Goal: Communication & Community: Answer question/provide support

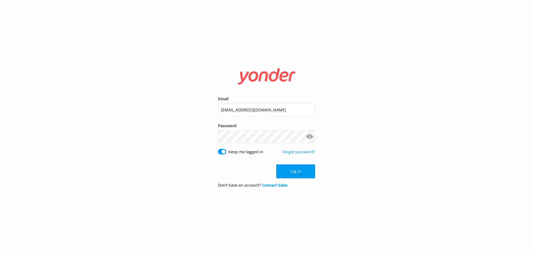
drag, startPoint x: 0, startPoint y: 0, endPoint x: 286, endPoint y: 173, distance: 334.2
click at [282, 173] on button "Log in" at bounding box center [295, 171] width 39 height 14
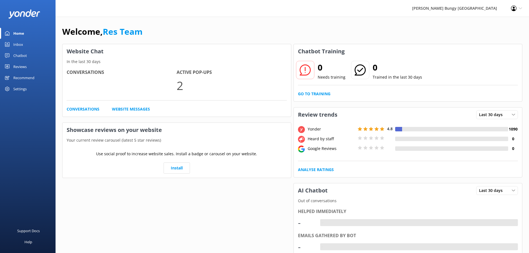
click at [26, 41] on link "Inbox" at bounding box center [28, 44] width 56 height 11
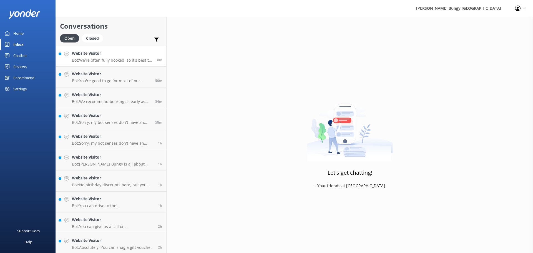
click at [98, 56] on h4 "Website Visitor" at bounding box center [112, 53] width 81 height 6
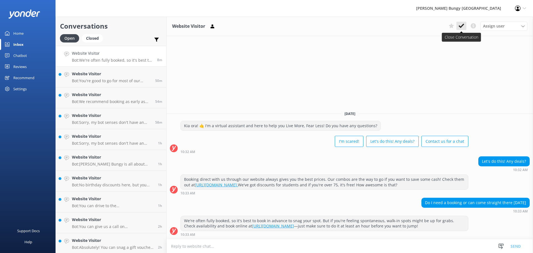
click at [461, 26] on use at bounding box center [462, 26] width 6 height 4
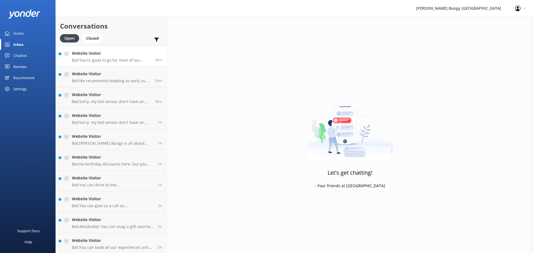
drag, startPoint x: 125, startPoint y: 54, endPoint x: 129, endPoint y: 54, distance: 4.2
click at [125, 54] on h4 "Website Visitor" at bounding box center [111, 53] width 79 height 6
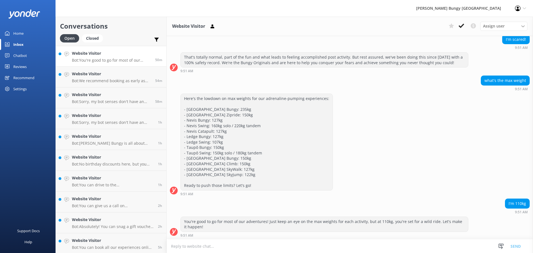
scroll to position [53, 0]
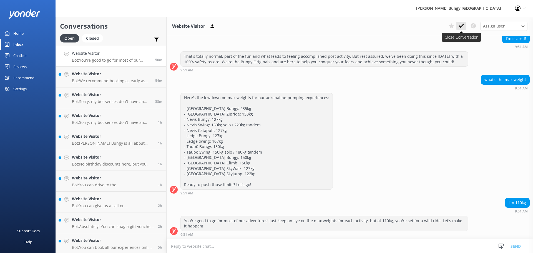
click at [459, 24] on icon at bounding box center [462, 26] width 6 height 6
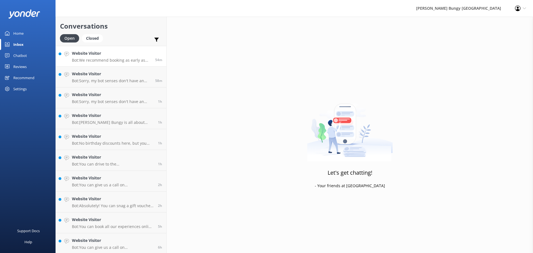
click at [115, 54] on h4 "Website Visitor" at bounding box center [111, 53] width 79 height 6
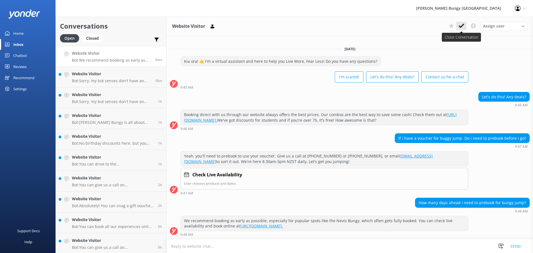
click at [460, 27] on use at bounding box center [462, 26] width 6 height 4
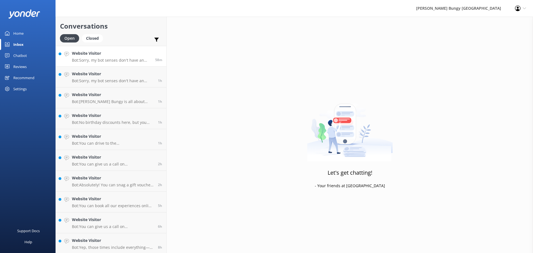
click at [124, 58] on p "Bot: Sorry, my bot senses don't have an answer for that, please try and rephras…" at bounding box center [111, 60] width 79 height 5
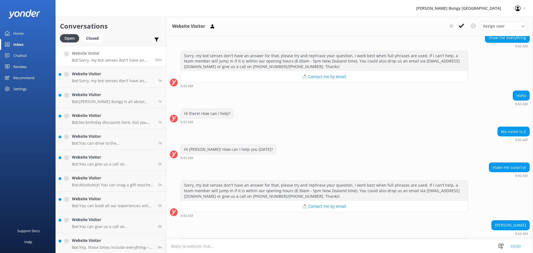
scroll to position [561, 0]
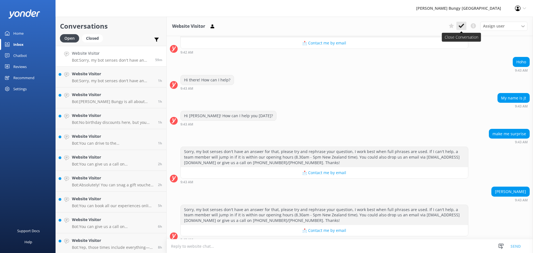
click at [463, 29] on button at bounding box center [461, 26] width 10 height 8
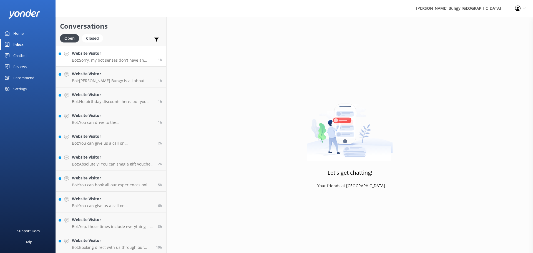
click at [122, 60] on p "Bot: Sorry, my bot senses don't have an answer for that, please try and rephras…" at bounding box center [113, 60] width 82 height 5
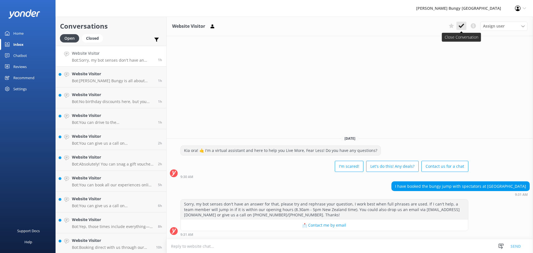
click at [465, 28] on button at bounding box center [461, 26] width 10 height 8
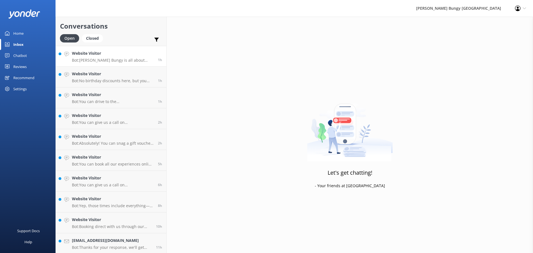
click at [103, 50] on link "Website Visitor Bot: [PERSON_NAME] Bungy is all about keeping it safe while you…" at bounding box center [111, 56] width 110 height 21
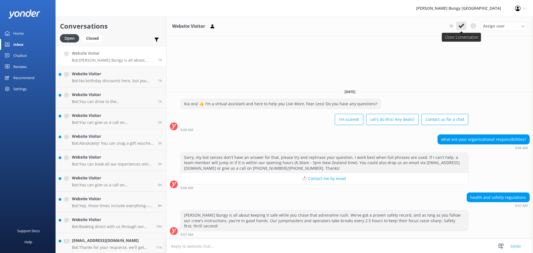
click at [462, 24] on icon at bounding box center [462, 26] width 6 height 6
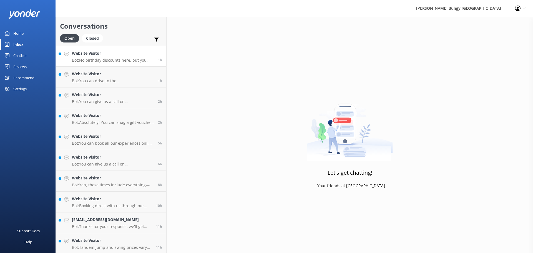
click at [105, 54] on h4 "Website Visitor" at bounding box center [113, 53] width 82 height 6
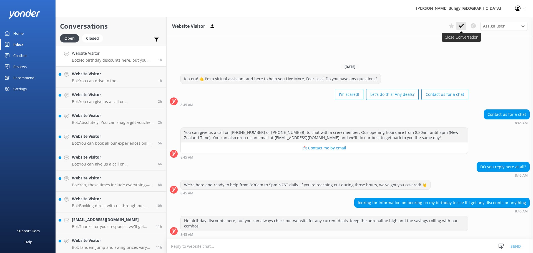
click at [461, 25] on icon at bounding box center [462, 26] width 6 height 6
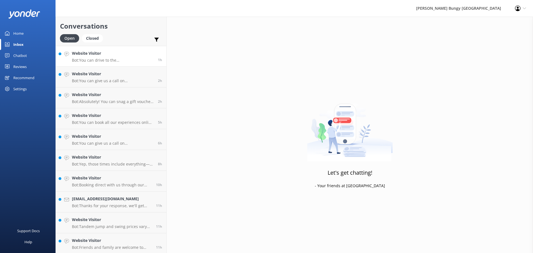
click at [122, 58] on p "Bot: You can drive to the [GEOGRAPHIC_DATA], and our buses can pick you up from…" at bounding box center [113, 60] width 82 height 5
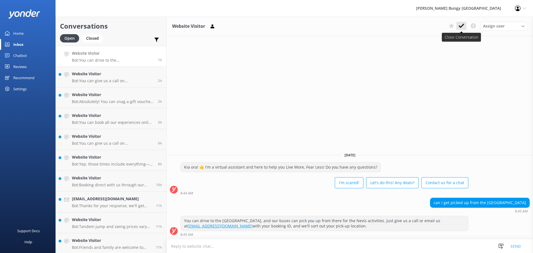
click at [464, 25] on use at bounding box center [462, 26] width 6 height 4
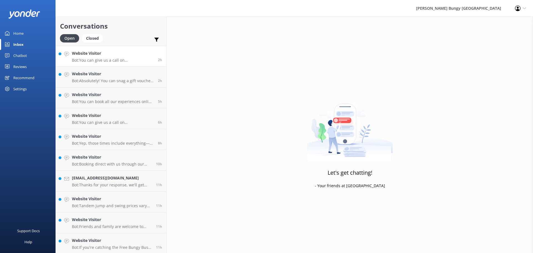
click at [123, 58] on p "Bot: You can give us a call on [PHONE_NUMBER] or [PHONE_NUMBER] to chat with a …" at bounding box center [113, 60] width 82 height 5
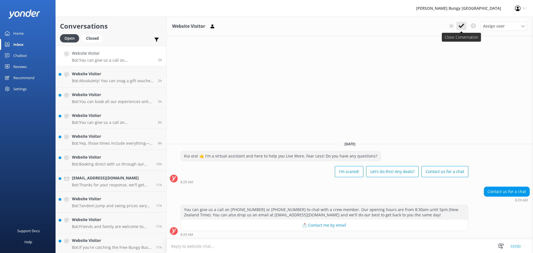
click at [463, 29] on icon at bounding box center [462, 26] width 6 height 6
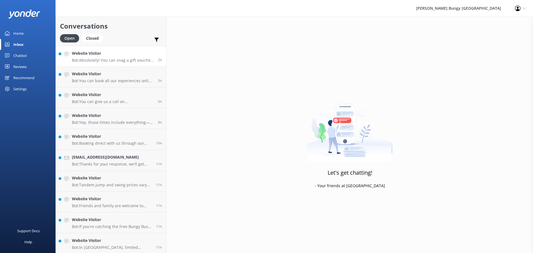
click at [140, 62] on p "Bot: Absolutely! You can snag a gift voucher at [URL][DOMAIN_NAME]. They're goo…" at bounding box center [113, 60] width 82 height 5
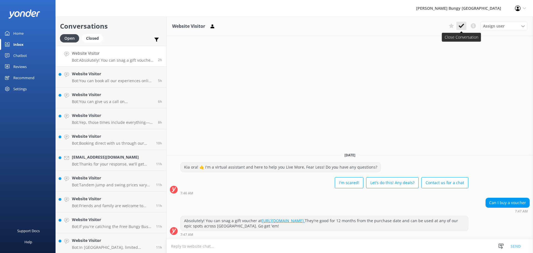
click at [463, 25] on use at bounding box center [462, 26] width 6 height 4
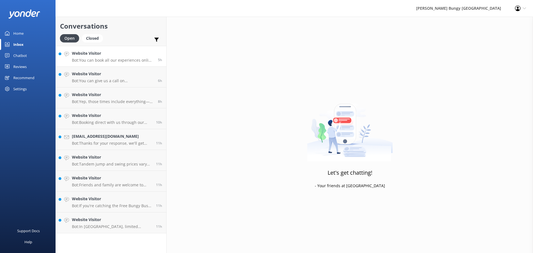
click at [123, 64] on link "Website Visitor Bot: You can book all our experiences online anytime! Just head…" at bounding box center [111, 56] width 110 height 21
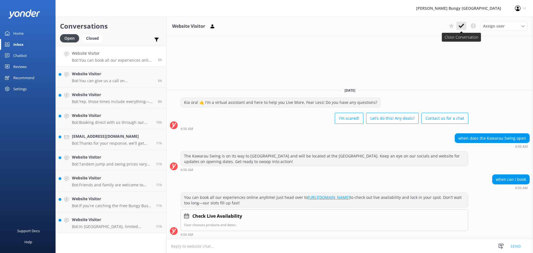
click at [459, 28] on icon at bounding box center [462, 26] width 6 height 6
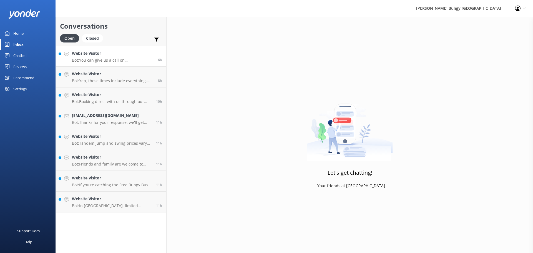
click at [122, 64] on link "Website Visitor Bot: You can give us a call on [PHONE_NUMBER] or [PHONE_NUMBER]…" at bounding box center [111, 56] width 110 height 21
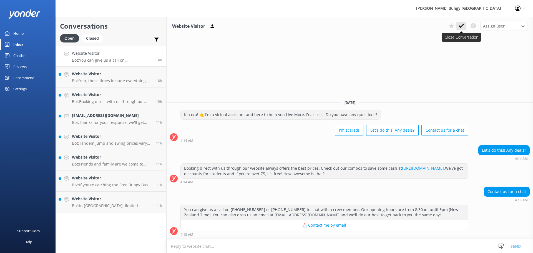
click at [461, 28] on icon at bounding box center [462, 26] width 6 height 6
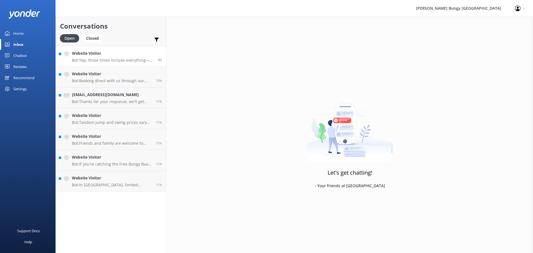
click at [125, 57] on div "Website Visitor Bot: Yep, those times include everything—travel, the jump or sw…" at bounding box center [113, 56] width 82 height 12
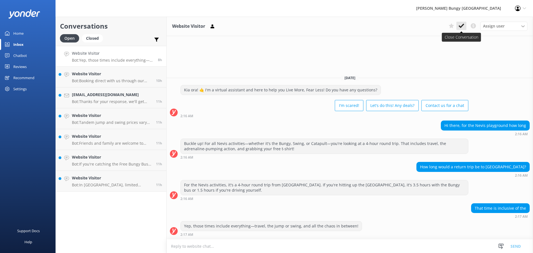
click at [463, 24] on use at bounding box center [462, 26] width 6 height 4
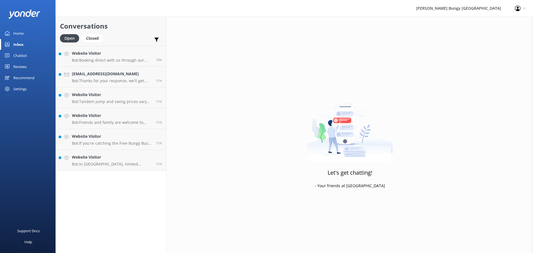
click at [115, 59] on p "Bot: Booking direct with us through our website always offers the best prices. …" at bounding box center [112, 60] width 80 height 5
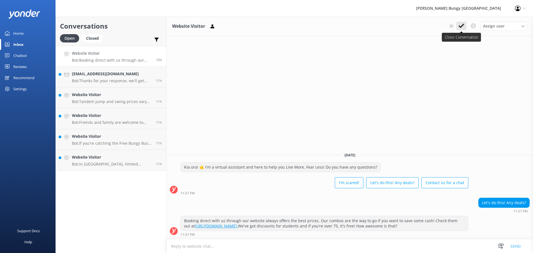
click at [462, 25] on use at bounding box center [462, 26] width 6 height 4
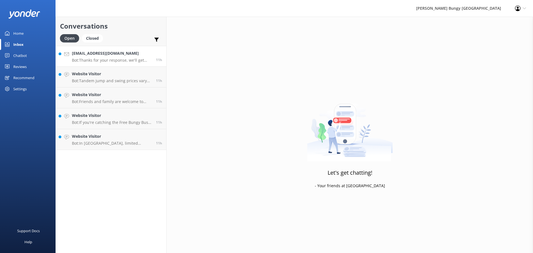
click at [131, 64] on link "[EMAIL_ADDRESS][DOMAIN_NAME] Bot: Thanks for your response, we'll get back to y…" at bounding box center [111, 56] width 110 height 21
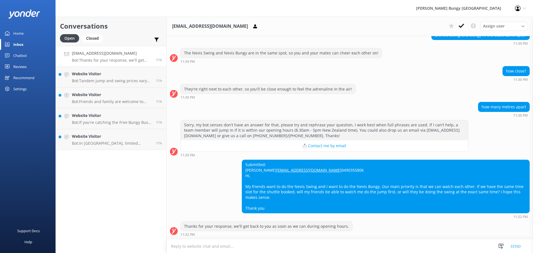
scroll to position [177, 0]
click at [106, 83] on link "Website Visitor Bot: Tandem jump and swing prices vary based on location, activ…" at bounding box center [111, 77] width 110 height 21
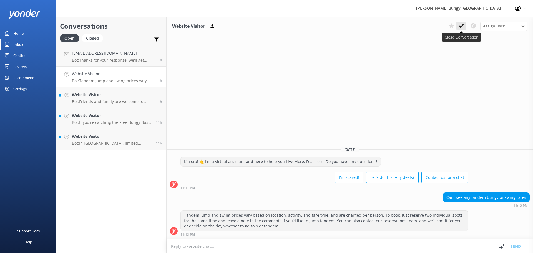
click at [464, 26] on icon at bounding box center [462, 26] width 6 height 6
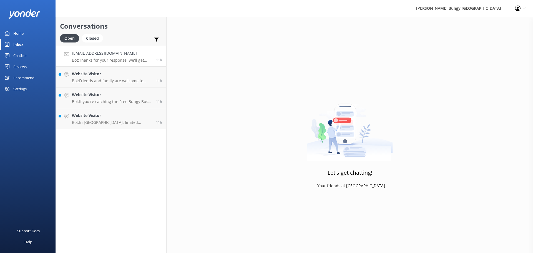
click at [128, 62] on p "Bot: Thanks for your response, we'll get back to you as soon as we can during o…" at bounding box center [112, 60] width 80 height 5
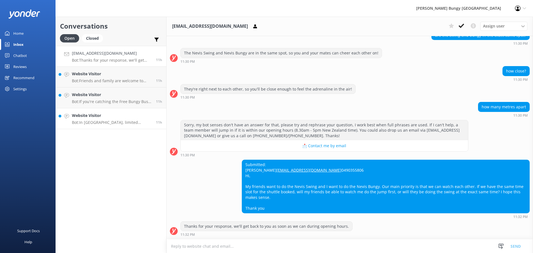
scroll to position [177, 0]
click at [92, 81] on p "Bot: Friends and family are welcome to watch! At [GEOGRAPHIC_DATA] and [GEOGRAP…" at bounding box center [112, 80] width 80 height 5
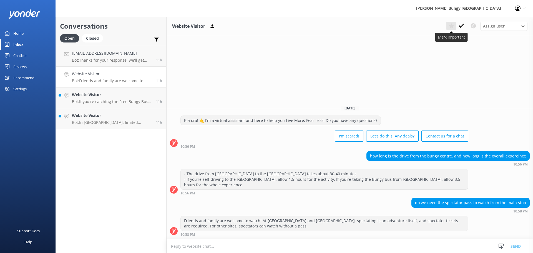
click at [456, 27] on button at bounding box center [451, 26] width 10 height 8
click at [453, 26] on icon at bounding box center [452, 26] width 6 height 6
click at [462, 26] on use at bounding box center [462, 26] width 6 height 4
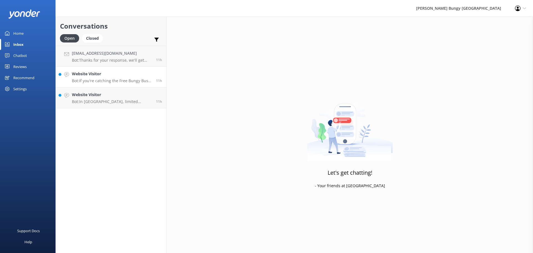
click at [117, 79] on p "Bot: If you're catching the Free Bungy Bus, rock up 30 minutes before it leaves…" at bounding box center [112, 80] width 80 height 5
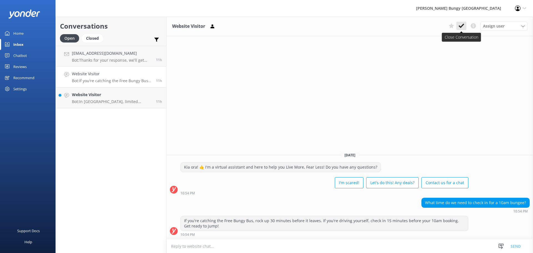
click at [462, 29] on button at bounding box center [461, 26] width 10 height 8
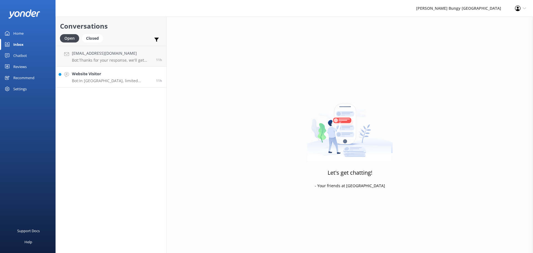
click at [109, 79] on p "Bot: In [GEOGRAPHIC_DATA], limited transport is available on select days for th…" at bounding box center [112, 80] width 80 height 5
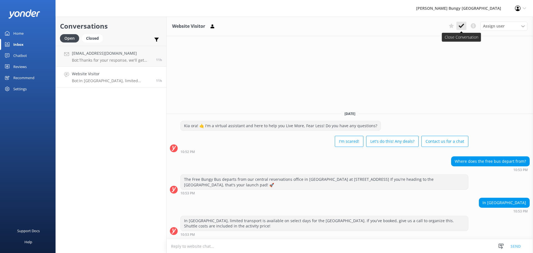
click at [462, 26] on use at bounding box center [462, 26] width 6 height 4
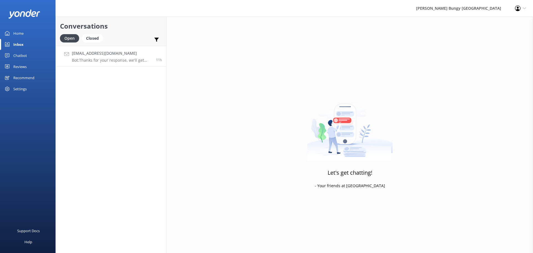
click at [116, 57] on div "[EMAIL_ADDRESS][DOMAIN_NAME] Bot: Thanks for your response, we'll get back to y…" at bounding box center [112, 56] width 80 height 12
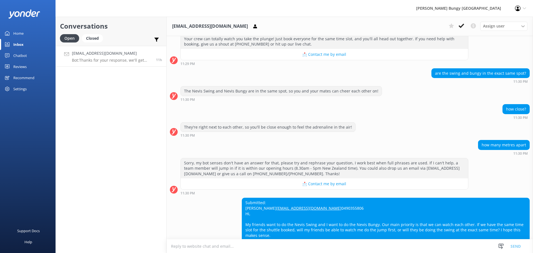
scroll to position [177, 0]
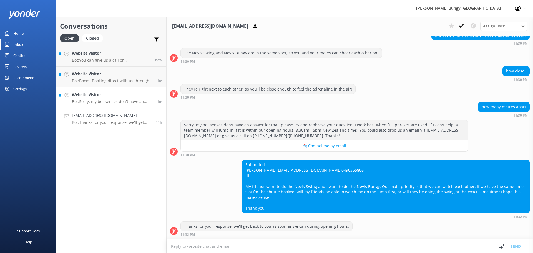
click at [131, 97] on h4 "Website Visitor" at bounding box center [112, 95] width 81 height 6
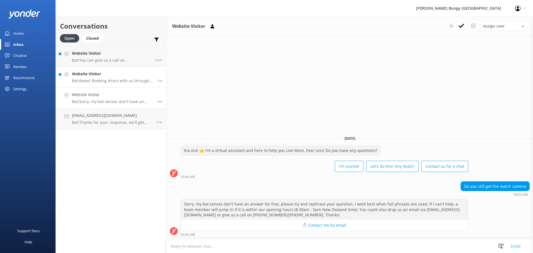
click at [145, 71] on h4 "Website Visitor" at bounding box center [112, 74] width 81 height 6
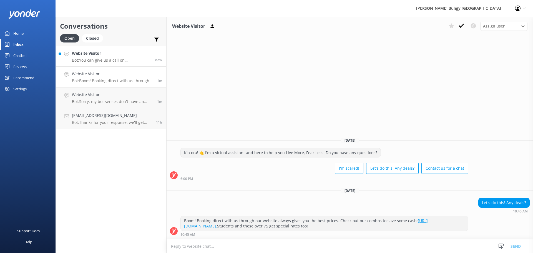
click at [104, 62] on p "Bot: You can give us a call on [PHONE_NUMBER] or [PHONE_NUMBER] to chat with a …" at bounding box center [111, 60] width 79 height 5
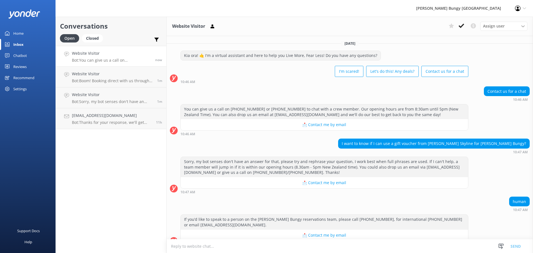
scroll to position [10, 0]
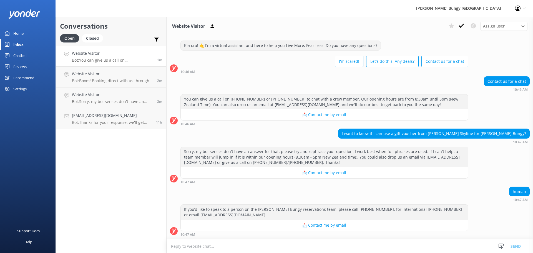
click at [364, 247] on textarea at bounding box center [350, 246] width 366 height 14
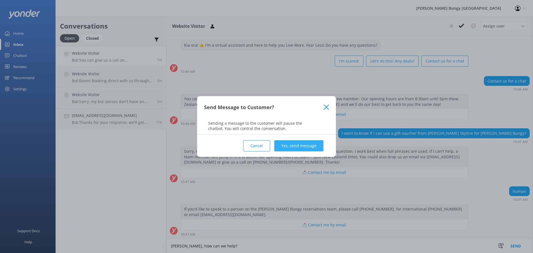
type textarea "[PERSON_NAME], how can we help?"
click at [304, 146] on button "Yes, send message" at bounding box center [298, 145] width 49 height 11
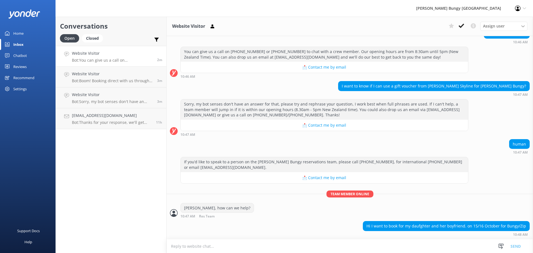
scroll to position [69, 0]
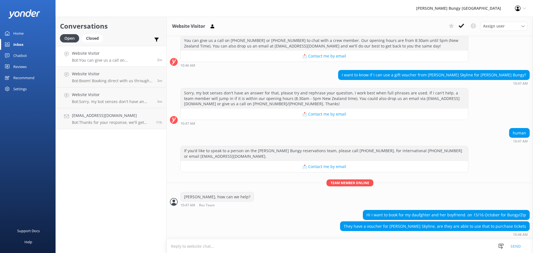
click at [416, 241] on textarea at bounding box center [350, 246] width 366 height 14
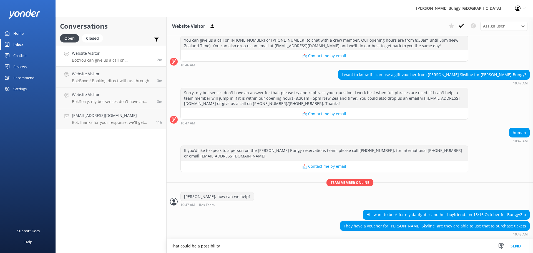
click at [211, 247] on textarea "That could be a possiblilty" at bounding box center [350, 246] width 366 height 14
drag, startPoint x: 210, startPoint y: 245, endPoint x: 242, endPoint y: 143, distance: 106.9
click at [240, 137] on div "human 10:47 AM" at bounding box center [350, 135] width 366 height 15
type textarea "That could be a possibility, did you have the voucher code handy?"
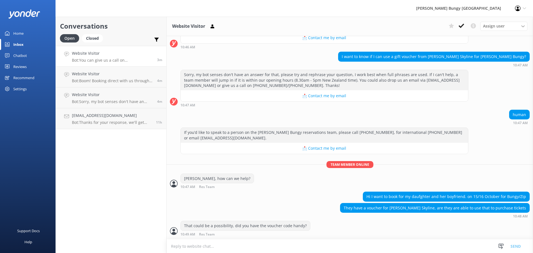
scroll to position [105, 0]
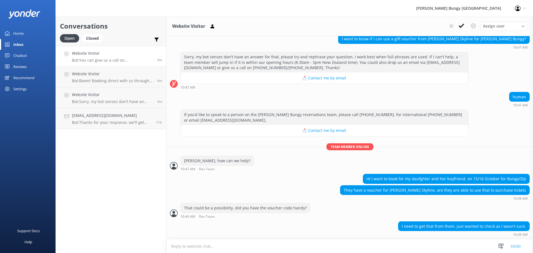
click at [346, 238] on div "I need to get that from them, just wanted to check as I wasn't sure. 10:49 AM" at bounding box center [350, 230] width 366 height 18
click at [342, 247] on textarea at bounding box center [350, 246] width 366 height 14
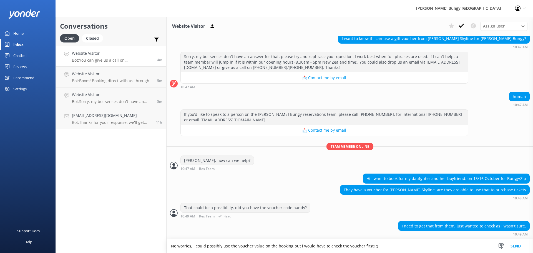
type textarea "No worries, I could possibly use the voucher value on the booking but i would h…"
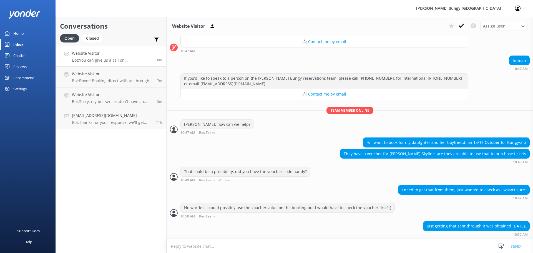
scroll to position [159, 0]
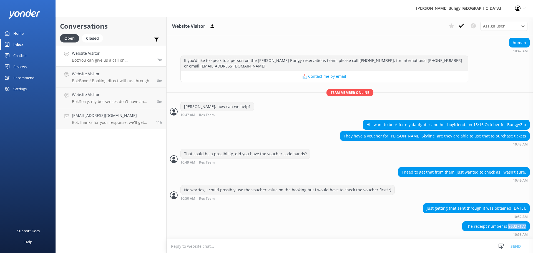
drag, startPoint x: 504, startPoint y: 225, endPoint x: 527, endPoint y: 227, distance: 22.8
click at [527, 227] on div "The receipt number is 96327177 10:53 AM" at bounding box center [350, 228] width 366 height 15
copy div "96327177"
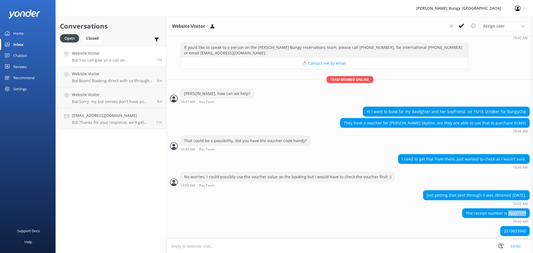
scroll to position [177, 0]
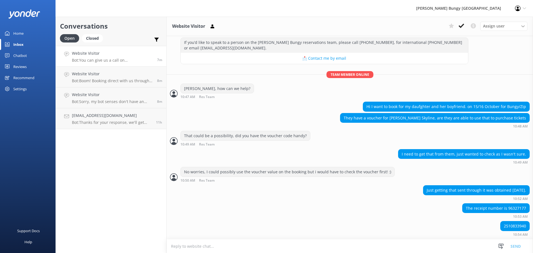
click at [510, 226] on div "2510833940" at bounding box center [515, 225] width 29 height 9
copy div "2510833940"
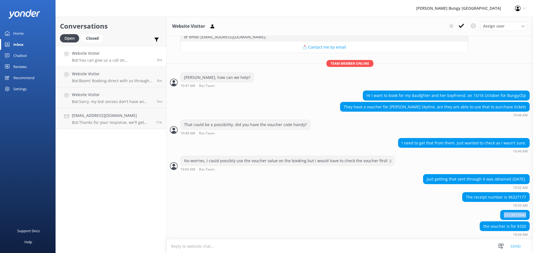
click at [400, 219] on div "2510833940" at bounding box center [350, 215] width 366 height 11
click at [452, 221] on div "2510833940" at bounding box center [350, 215] width 366 height 11
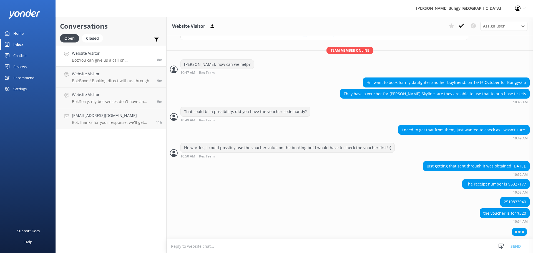
click at [386, 244] on textarea at bounding box center [350, 246] width 366 height 14
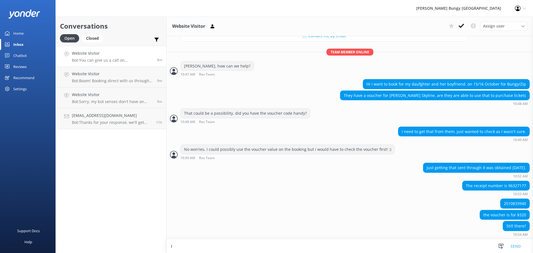
scroll to position [200, 0]
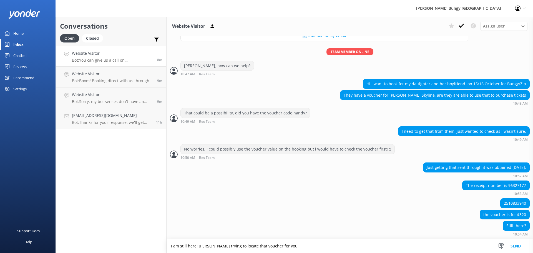
click at [201, 245] on textarea "I am still here! [PERSON_NAME] trying to locate that voucher for you" at bounding box center [350, 246] width 366 height 14
type textarea "I am still here! Just trying to locate that voucher for you"
click at [517, 244] on button "Send" at bounding box center [515, 246] width 21 height 14
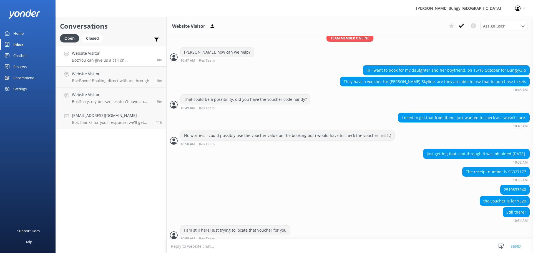
scroll to position [217, 0]
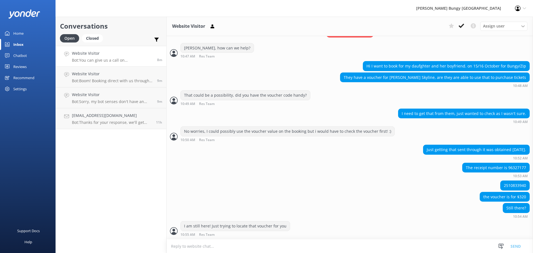
click at [510, 184] on div "2510833940" at bounding box center [515, 185] width 29 height 9
click at [508, 184] on div "2510833940" at bounding box center [515, 185] width 29 height 9
click at [509, 184] on div "2510833940" at bounding box center [515, 185] width 29 height 9
click at [418, 197] on div "the voucher is for $320" at bounding box center [350, 197] width 366 height 11
click at [366, 248] on textarea at bounding box center [350, 246] width 366 height 14
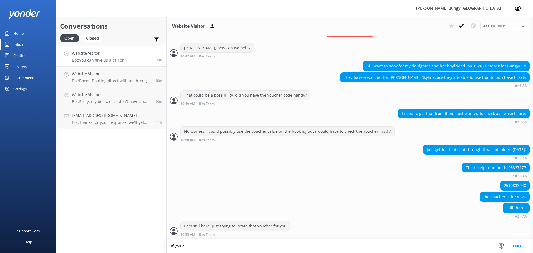
scroll to position [218, 0]
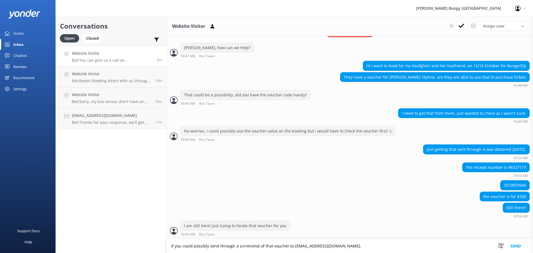
click at [243, 244] on textarea "If you could possibly send through a scrrenshot of that voucher to [EMAIL_ADDRE…" at bounding box center [350, 246] width 366 height 14
click at [347, 248] on textarea "If you could possibly send through a screenshot of that voucher to [EMAIL_ADDRE…" at bounding box center [350, 246] width 366 height 14
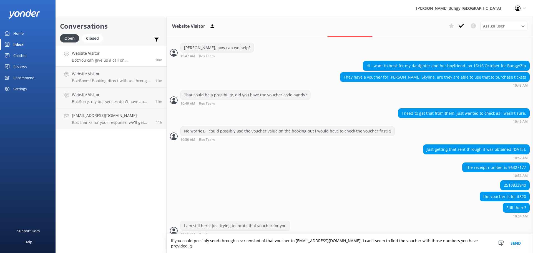
type textarea "If you could possibly send through a screenshot of that voucher to [EMAIL_ADDRE…"
click at [514, 245] on button "Send" at bounding box center [515, 243] width 21 height 19
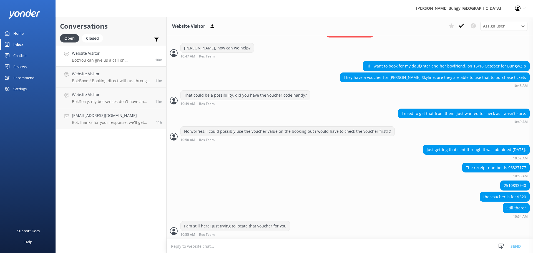
scroll to position [241, 0]
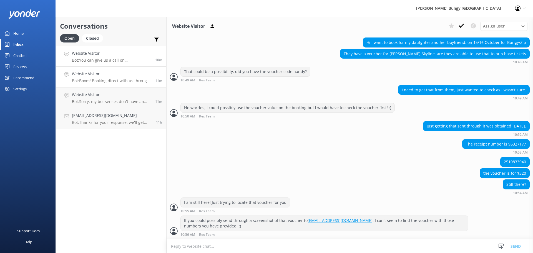
click at [118, 76] on h4 "Website Visitor" at bounding box center [111, 74] width 79 height 6
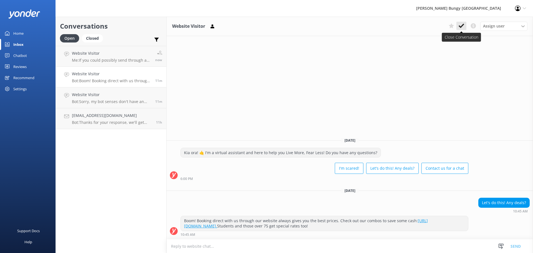
click at [460, 28] on icon at bounding box center [462, 26] width 6 height 6
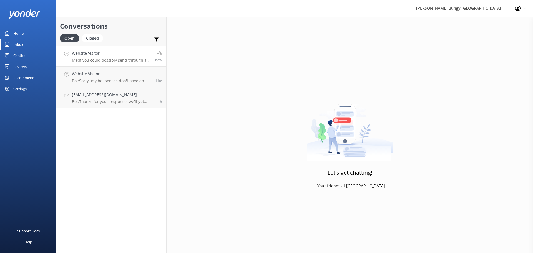
click at [104, 59] on p "Me: If you could possibly send through a screenshot of that voucher to [EMAIL_A…" at bounding box center [111, 60] width 79 height 5
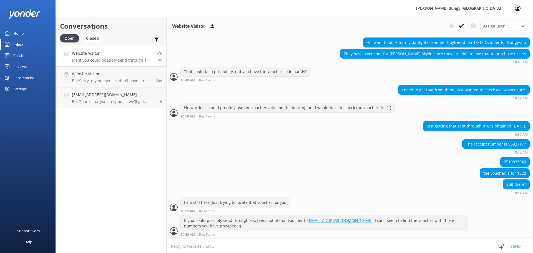
scroll to position [259, 0]
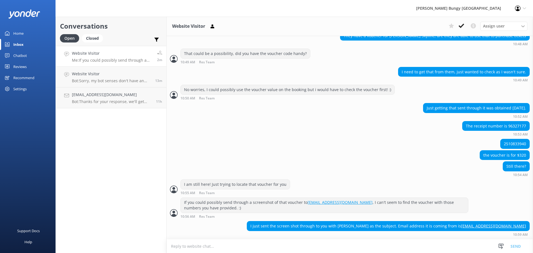
click at [360, 244] on textarea at bounding box center [350, 246] width 366 height 14
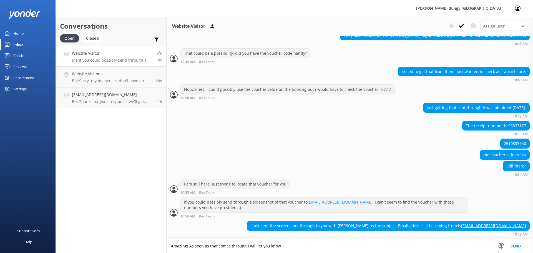
click at [247, 243] on textarea "Amazing! As soon as that comes through i will let you know" at bounding box center [350, 246] width 366 height 14
click at [337, 234] on div "10:59 AM" at bounding box center [388, 234] width 283 height 4
click at [337, 241] on textarea "Amazing! As soon as that comes through I will let you know" at bounding box center [350, 246] width 366 height 14
type textarea "Amazing! As soon as that comes through I will let you know :)"
click at [514, 243] on button "Send" at bounding box center [515, 246] width 21 height 14
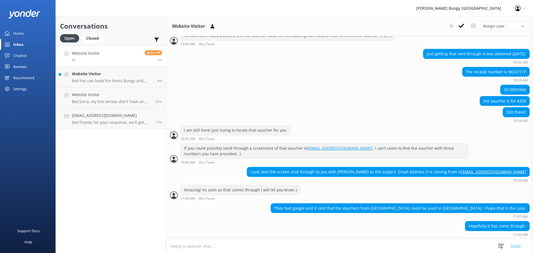
scroll to position [349, 0]
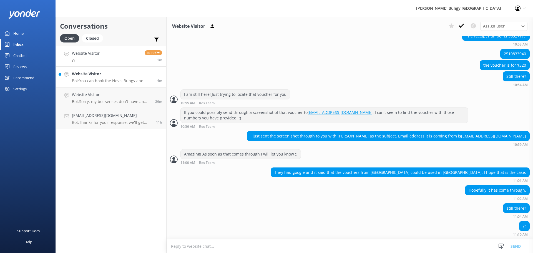
click at [102, 76] on h4 "Website Visitor" at bounding box center [112, 74] width 81 height 6
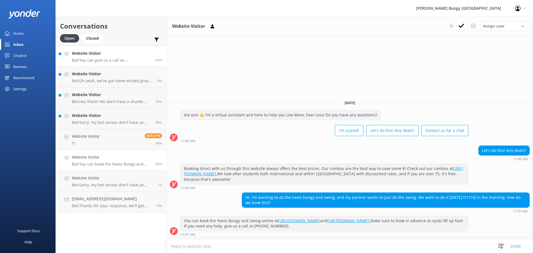
click at [121, 62] on p "Bot: You can give us a call on [PHONE_NUMBER] or [PHONE_NUMBER] to chat with a …" at bounding box center [111, 60] width 79 height 5
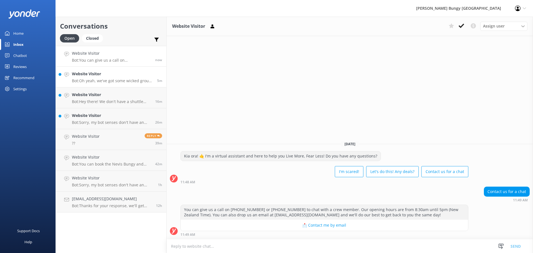
click at [129, 83] on p "Bot: Oh yeah, we've got some wicked group deals for you! If you've got a crew o…" at bounding box center [112, 80] width 81 height 5
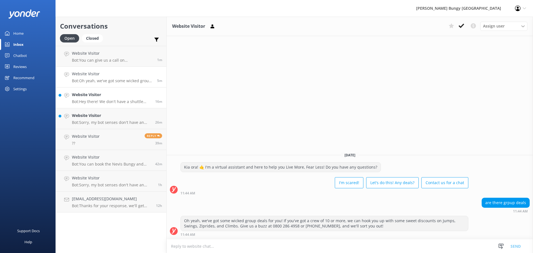
click at [103, 102] on p "Bot: Hey there! We don't have a shuttle service from downtown [GEOGRAPHIC_DATA]…" at bounding box center [111, 101] width 79 height 5
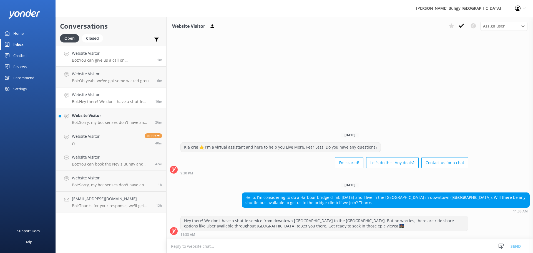
click at [89, 60] on p "Bot: You can give us a call on [PHONE_NUMBER] or [PHONE_NUMBER] to chat with a …" at bounding box center [112, 60] width 81 height 5
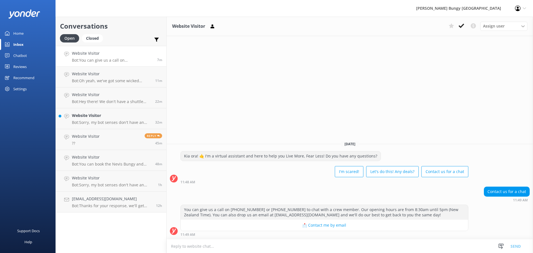
click at [110, 61] on p "Bot: You can give us a call on [PHONE_NUMBER] or [PHONE_NUMBER] to chat with a …" at bounding box center [112, 60] width 81 height 5
click at [464, 24] on button at bounding box center [461, 26] width 10 height 8
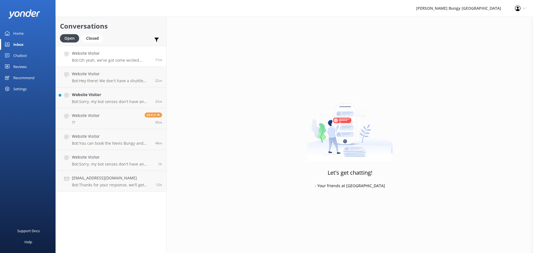
click at [119, 57] on div "Website Visitor Bot: Oh yeah, we've got some wicked group deals for you! If you…" at bounding box center [111, 56] width 79 height 12
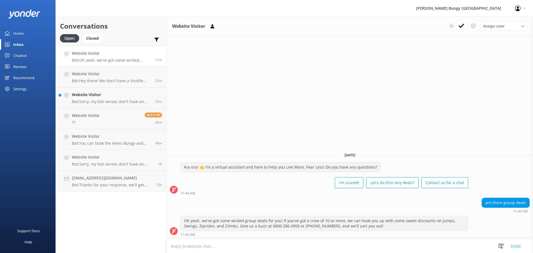
click at [462, 27] on icon at bounding box center [462, 26] width 6 height 6
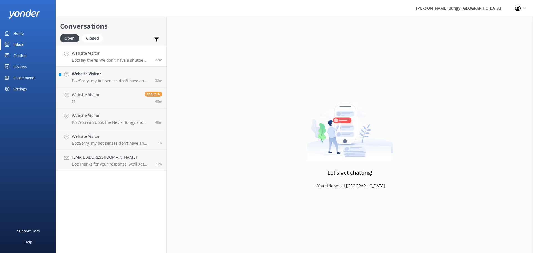
click at [100, 56] on h4 "Website Visitor" at bounding box center [111, 53] width 79 height 6
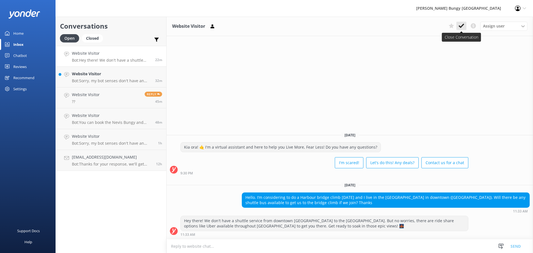
click at [464, 27] on button at bounding box center [461, 26] width 10 height 8
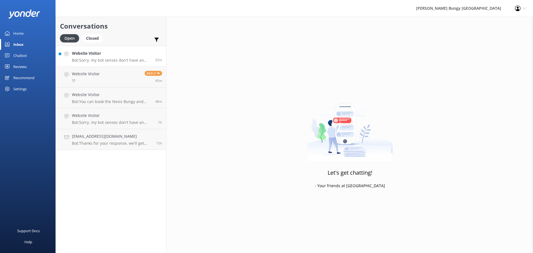
click at [127, 61] on p "Bot: Sorry, my bot senses don't have an answer for that, please try and rephras…" at bounding box center [111, 60] width 79 height 5
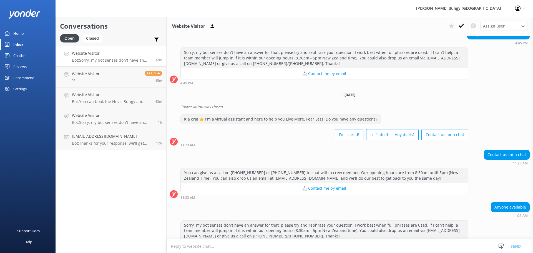
scroll to position [337, 0]
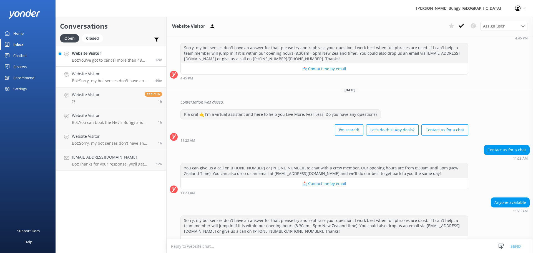
click at [127, 60] on p "Bot: You've got to cancel more than 48 hours in advance to snag a 100% refund. …" at bounding box center [111, 60] width 79 height 5
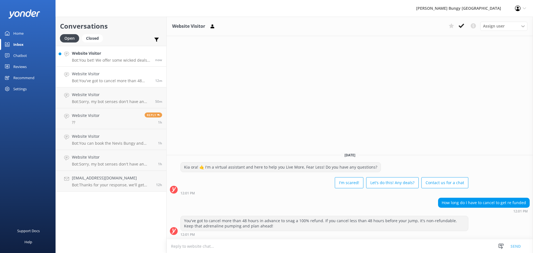
click at [133, 56] on h4 "Website Visitor" at bounding box center [111, 53] width 79 height 6
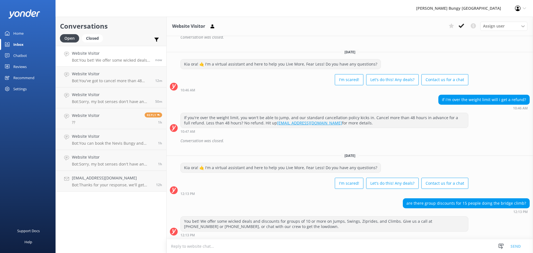
scroll to position [970, 0]
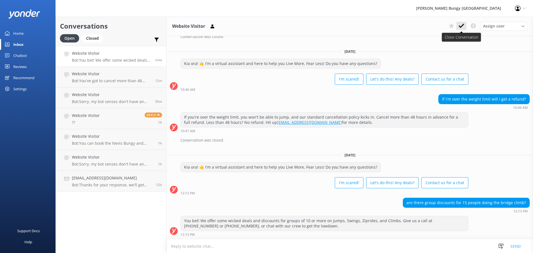
click at [463, 28] on icon at bounding box center [462, 26] width 6 height 6
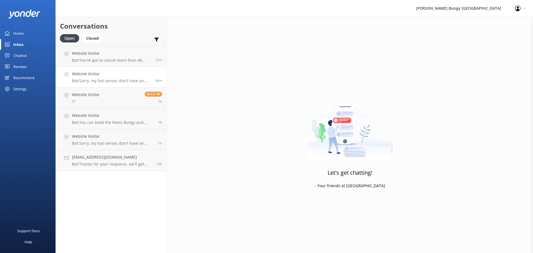
click at [117, 81] on p "Bot: Sorry, my bot senses don't have an answer for that, please try and rephras…" at bounding box center [111, 80] width 79 height 5
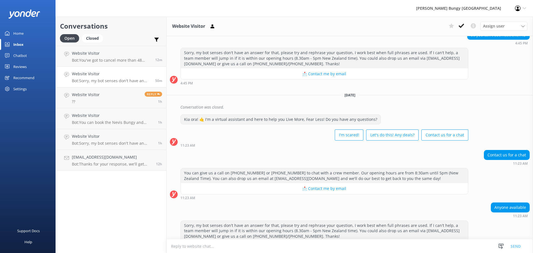
scroll to position [337, 0]
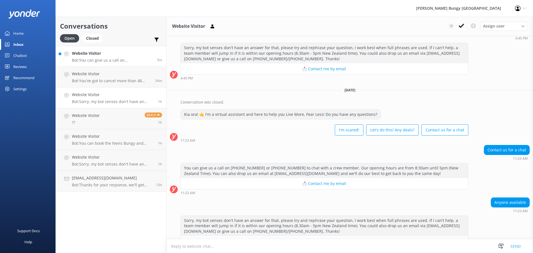
click at [119, 62] on p "Bot: You can give us a call on [PHONE_NUMBER] or [PHONE_NUMBER] to chat with a …" at bounding box center [112, 60] width 81 height 5
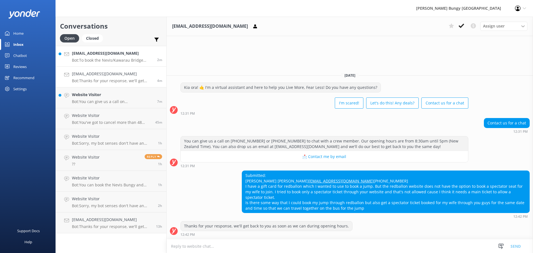
click at [125, 57] on div "[EMAIL_ADDRESS][DOMAIN_NAME] Bot: To book the Nevis/Kawarau Bridge combo, pleas…" at bounding box center [112, 56] width 81 height 12
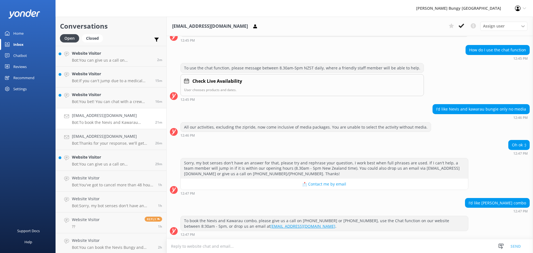
scroll to position [302, 0]
click at [106, 62] on p "Bot: You can give us a call on [PHONE_NUMBER] or [PHONE_NUMBER] to chat with a …" at bounding box center [112, 60] width 81 height 5
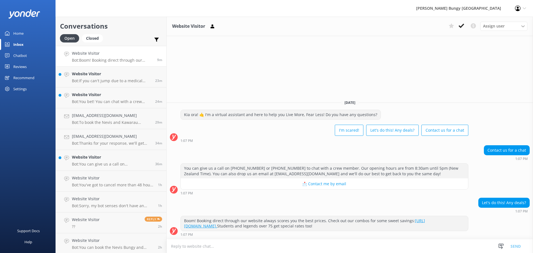
click at [110, 57] on div "Website Visitor Bot: Boom! Booking direct through our website always scores you…" at bounding box center [112, 56] width 81 height 12
click at [459, 28] on icon at bounding box center [462, 26] width 6 height 6
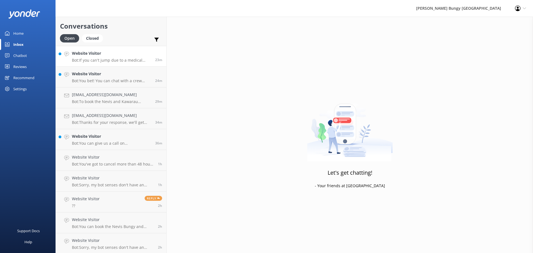
click at [119, 56] on h4 "Website Visitor" at bounding box center [111, 53] width 79 height 6
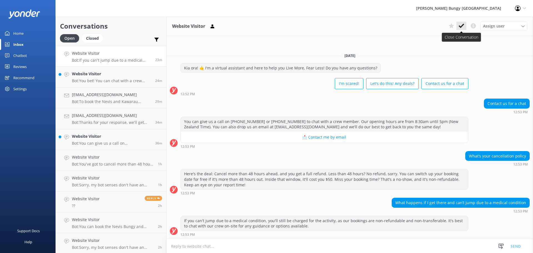
click at [464, 26] on icon at bounding box center [462, 26] width 6 height 6
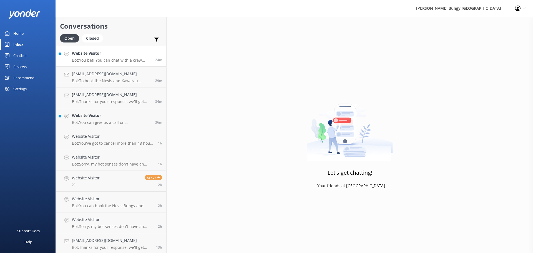
click at [97, 59] on p "Bot: You bet! You can chat with a crew member by calling [PHONE_NUMBER] or [PHO…" at bounding box center [111, 60] width 79 height 5
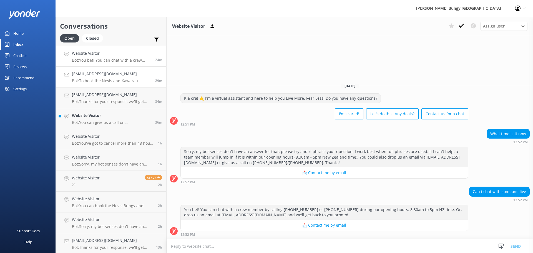
click at [140, 77] on h4 "[EMAIL_ADDRESS][DOMAIN_NAME]" at bounding box center [111, 74] width 79 height 6
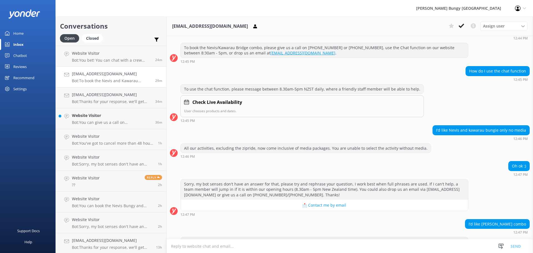
scroll to position [302, 0]
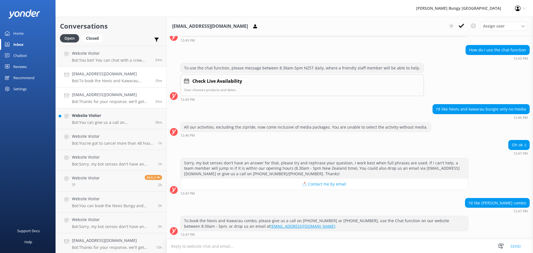
click at [114, 94] on h4 "[EMAIL_ADDRESS][DOMAIN_NAME]" at bounding box center [111, 95] width 79 height 6
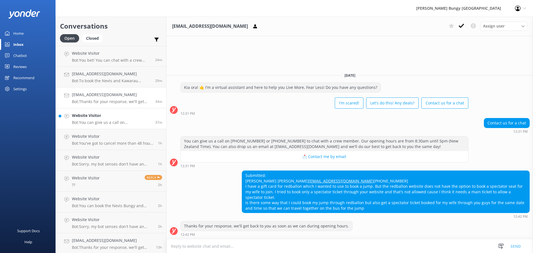
click at [85, 116] on h4 "Website Visitor" at bounding box center [111, 115] width 79 height 6
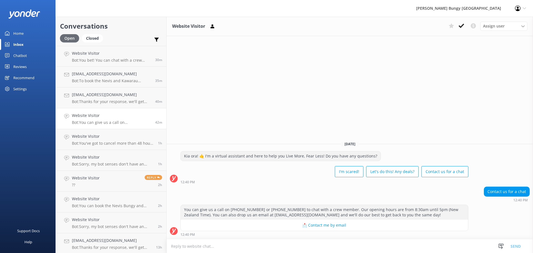
click at [76, 36] on div "Open" at bounding box center [69, 38] width 19 height 8
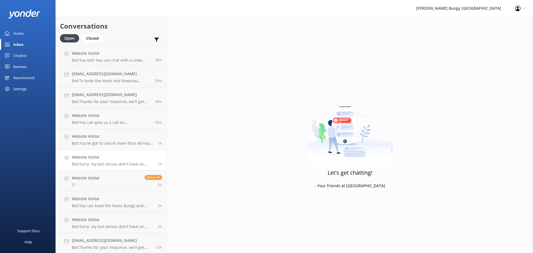
scroll to position [1, 0]
click at [136, 242] on h4 "[EMAIL_ADDRESS][DOMAIN_NAME]" at bounding box center [112, 239] width 80 height 6
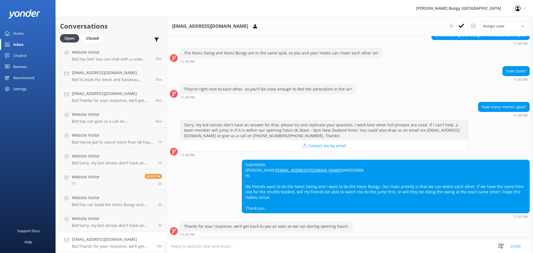
scroll to position [177, 0]
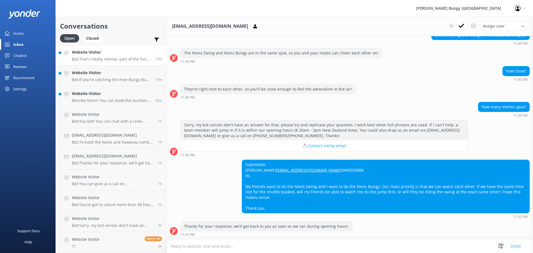
click at [122, 56] on div "Website Visitor Bot: That's totally normal, part of the fun and what leads to f…" at bounding box center [111, 55] width 79 height 12
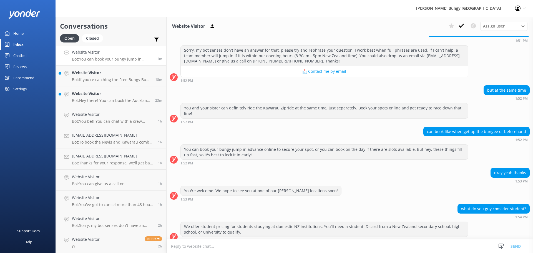
scroll to position [465, 0]
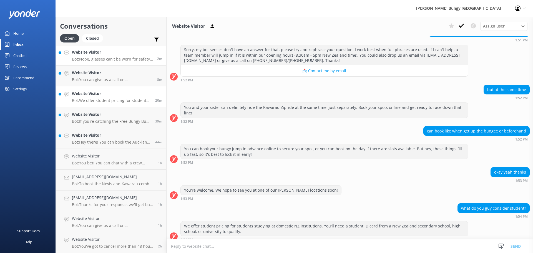
click at [117, 56] on div "Website Visitor Bot: Nope, glasses can't be worn for safety reasons. But don't …" at bounding box center [112, 55] width 81 height 12
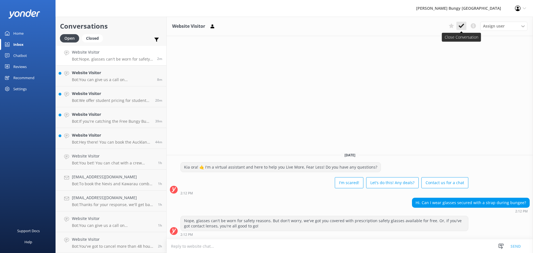
click at [463, 27] on icon at bounding box center [462, 26] width 6 height 6
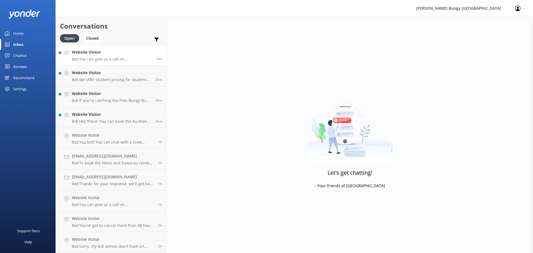
click at [130, 59] on p "Bot: You can give us a call on [PHONE_NUMBER] or [PHONE_NUMBER] to chat with a …" at bounding box center [112, 59] width 81 height 5
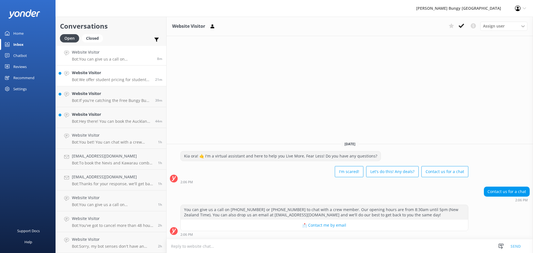
click at [136, 78] on p "Bot: We offer student pricing for students studying at domestic NZ institutions…" at bounding box center [111, 79] width 79 height 5
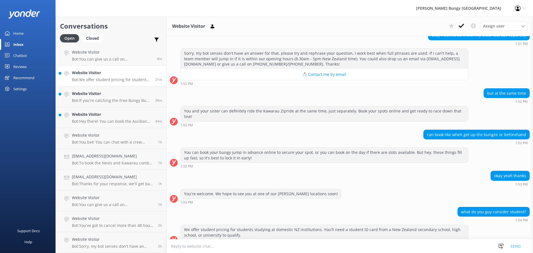
scroll to position [465, 0]
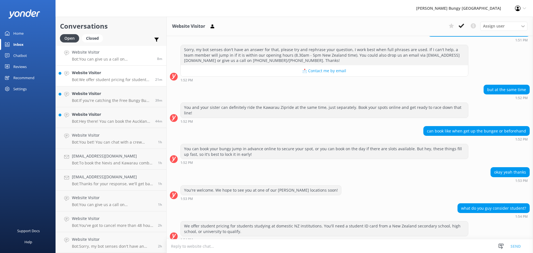
click at [124, 57] on p "Bot: You can give us a call on [PHONE_NUMBER] or [PHONE_NUMBER] to chat with a …" at bounding box center [112, 59] width 81 height 5
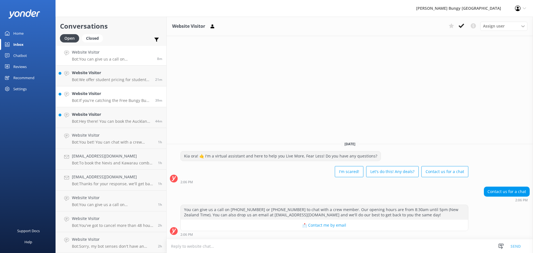
click at [140, 98] on p "Bot: If you're catching the Free Bungy Bus, rock up 30 minutes before the bus d…" at bounding box center [111, 100] width 79 height 5
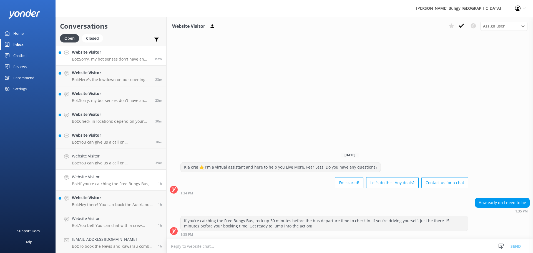
click at [142, 59] on p "Bot: Sorry, my bot senses don't have an answer for that, please try and rephras…" at bounding box center [111, 59] width 79 height 5
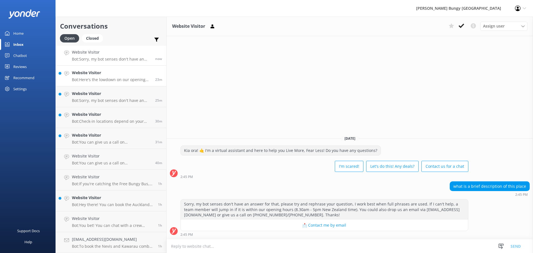
click at [142, 81] on p "Bot: Here's the lowdown on our opening hours: - **Queenstown Reservations Offic…" at bounding box center [111, 79] width 79 height 5
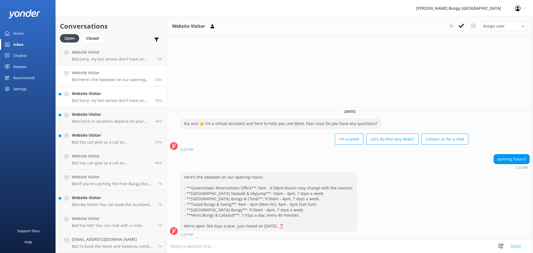
click at [99, 96] on h4 "Website Visitor" at bounding box center [111, 94] width 79 height 6
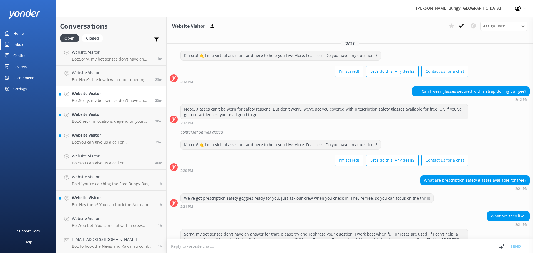
scroll to position [30, 0]
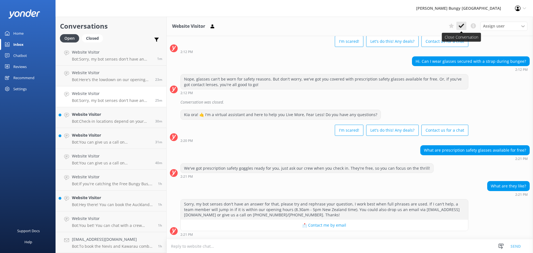
click at [457, 22] on button at bounding box center [461, 26] width 10 height 8
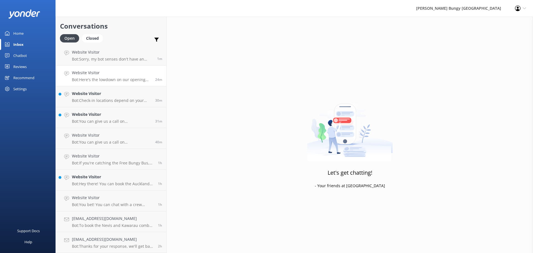
click at [110, 84] on link "Website Visitor Bot: Here's the lowdown on our opening hours: - **Queenstown Re…" at bounding box center [111, 76] width 110 height 21
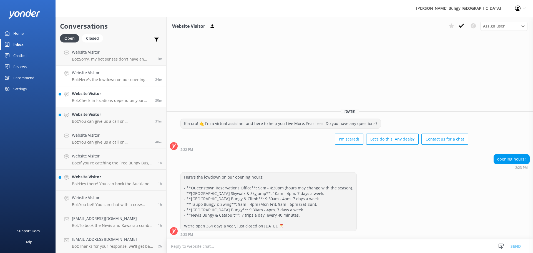
click at [124, 99] on p "Bot: Check-in locations depend on your activity: - [GEOGRAPHIC_DATA]: Base Buil…" at bounding box center [111, 100] width 79 height 5
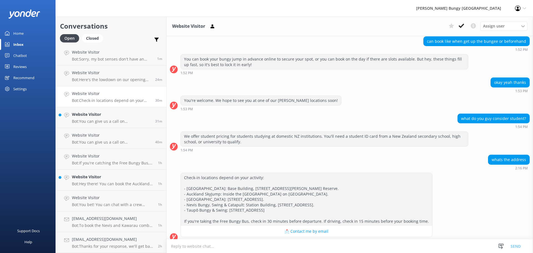
scroll to position [556, 0]
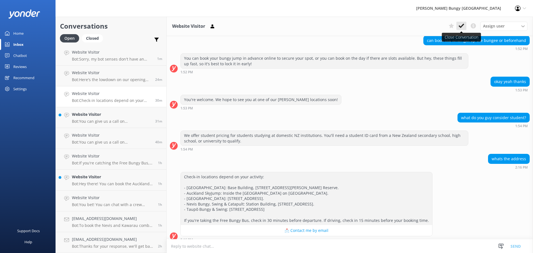
click at [464, 23] on icon at bounding box center [462, 26] width 6 height 6
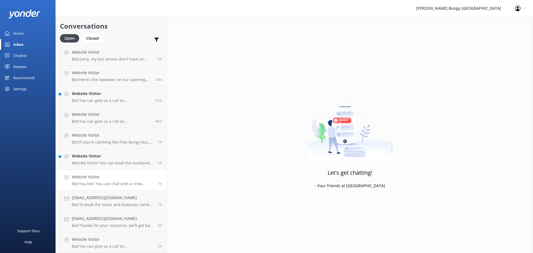
click at [124, 177] on h4 "Website Visitor" at bounding box center [113, 177] width 82 height 6
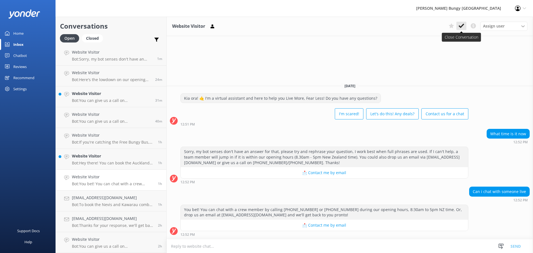
click at [463, 24] on icon at bounding box center [462, 26] width 6 height 6
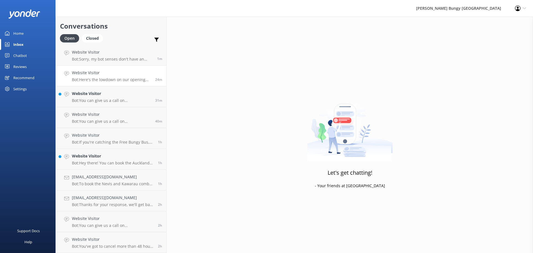
click at [129, 70] on h4 "Website Visitor" at bounding box center [111, 73] width 79 height 6
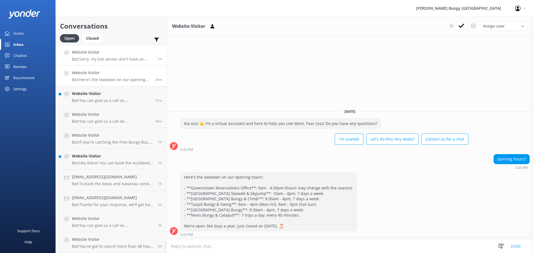
click at [146, 53] on h4 "Website Visitor" at bounding box center [112, 52] width 81 height 6
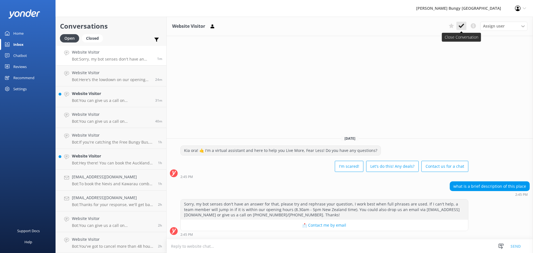
click at [465, 24] on button at bounding box center [461, 26] width 10 height 8
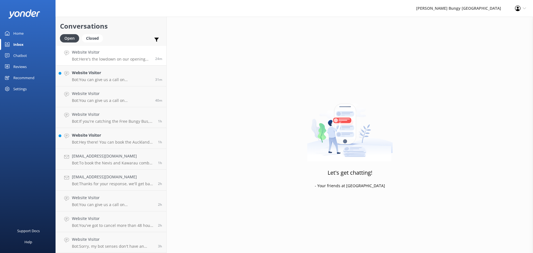
click at [142, 62] on link "Website Visitor Bot: Here's the lowdown on our opening hours: - **Queenstown Re…" at bounding box center [111, 55] width 110 height 21
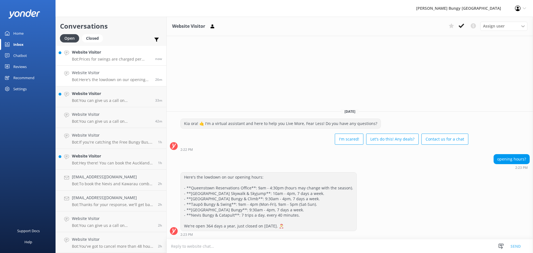
click at [126, 61] on p "Bot: Prices for swings are charged per person. If you're looking to go tandem, …" at bounding box center [111, 59] width 79 height 5
